Goal: Transaction & Acquisition: Book appointment/travel/reservation

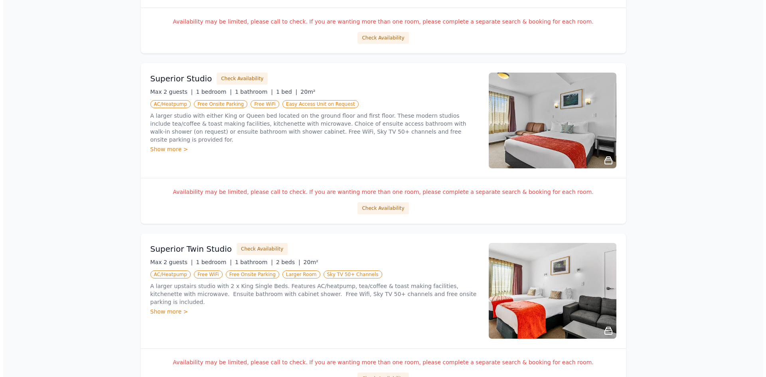
scroll to position [430, 0]
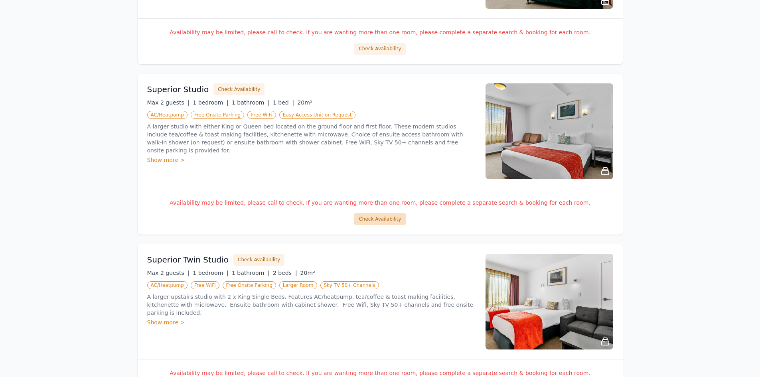
click at [371, 216] on button "Check Availability" at bounding box center [379, 219] width 51 height 12
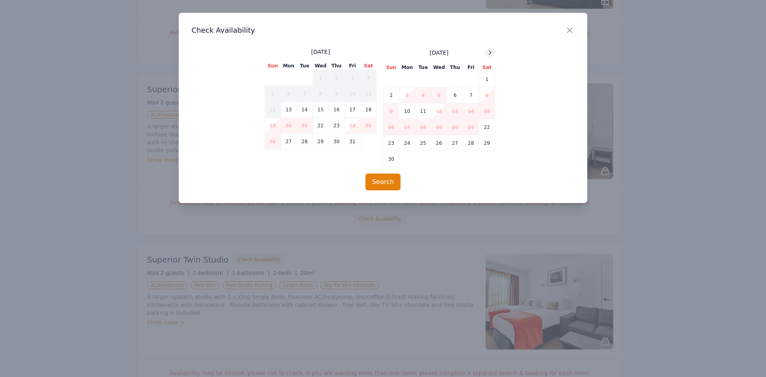
click at [492, 53] on icon at bounding box center [490, 53] width 6 height 6
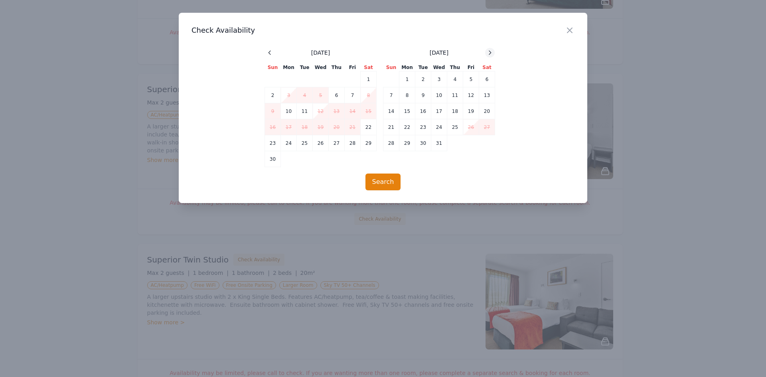
click at [492, 53] on icon at bounding box center [490, 53] width 6 height 6
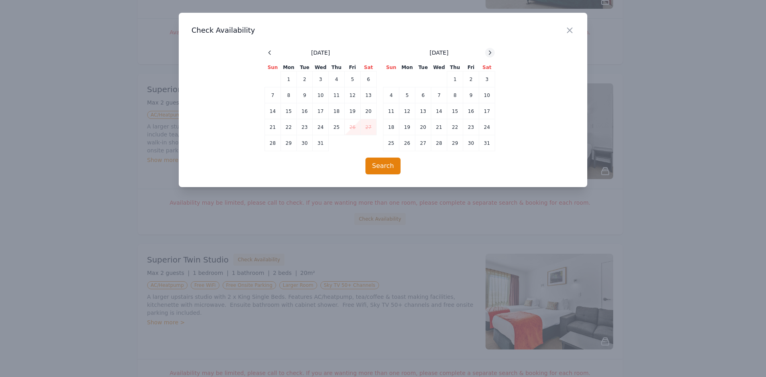
click at [492, 53] on icon at bounding box center [490, 53] width 6 height 6
click at [396, 117] on td "15" at bounding box center [392, 111] width 16 height 16
click at [404, 116] on td "16" at bounding box center [408, 111] width 16 height 16
click at [388, 164] on button "Search" at bounding box center [384, 166] width 36 height 17
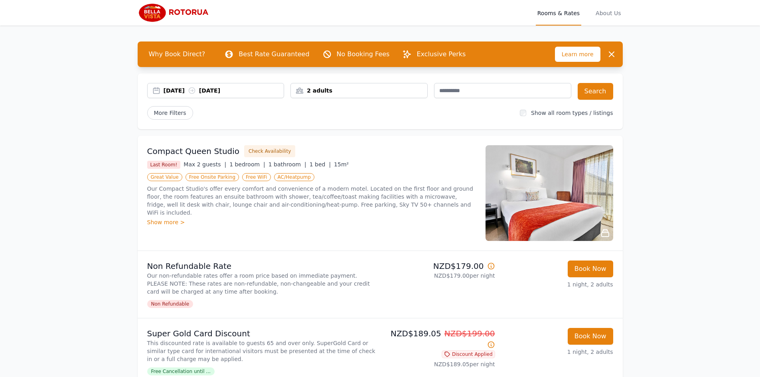
click at [158, 90] on div "[DATE] [DATE]" at bounding box center [216, 91] width 137 height 8
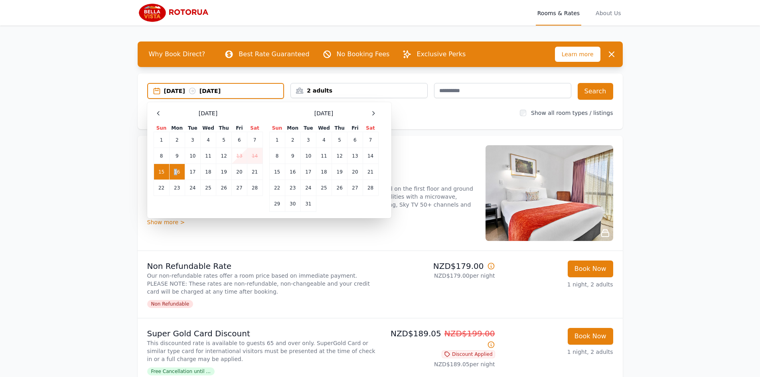
click at [176, 174] on td "16" at bounding box center [177, 172] width 16 height 16
click at [192, 178] on td "17" at bounding box center [193, 172] width 16 height 16
